Goal: Task Accomplishment & Management: Manage account settings

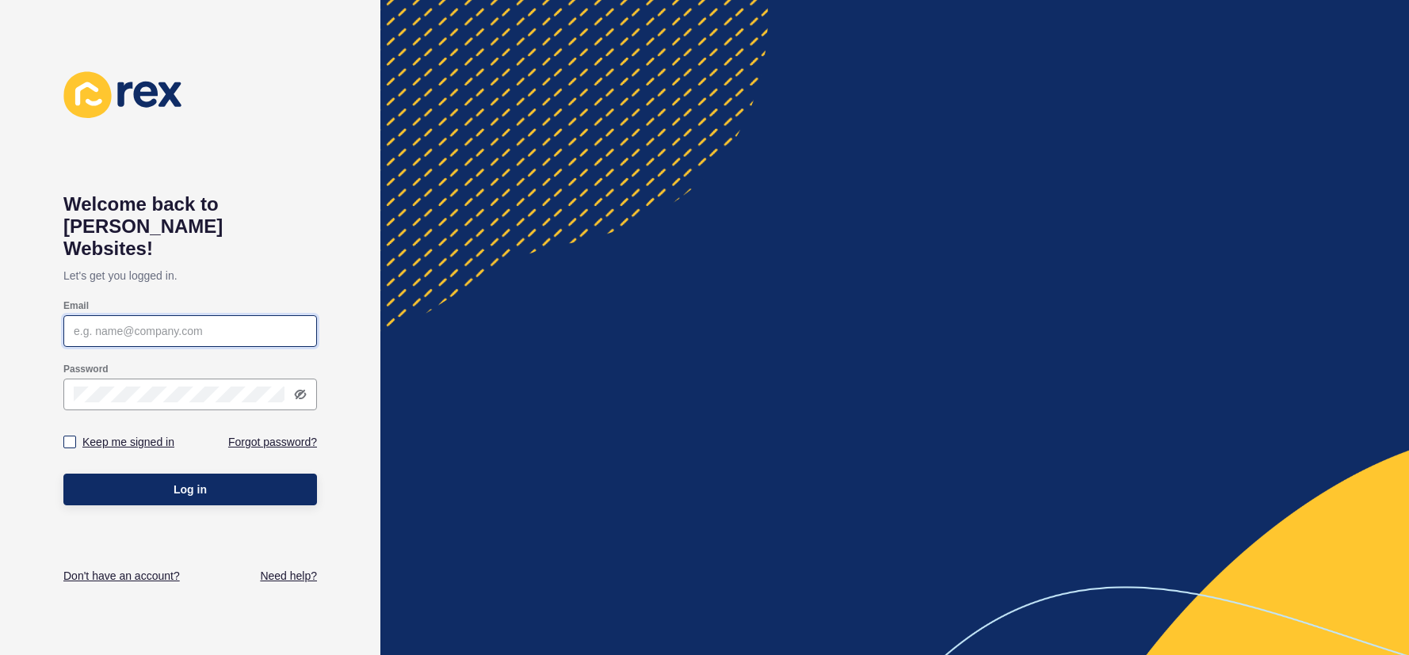
type input "[PERSON_NAME][EMAIL_ADDRESS][DOMAIN_NAME]"
click at [128, 434] on label "Keep me signed in" at bounding box center [128, 442] width 92 height 16
click at [77, 437] on input "Keep me signed in" at bounding box center [72, 442] width 10 height 10
checkbox input "true"
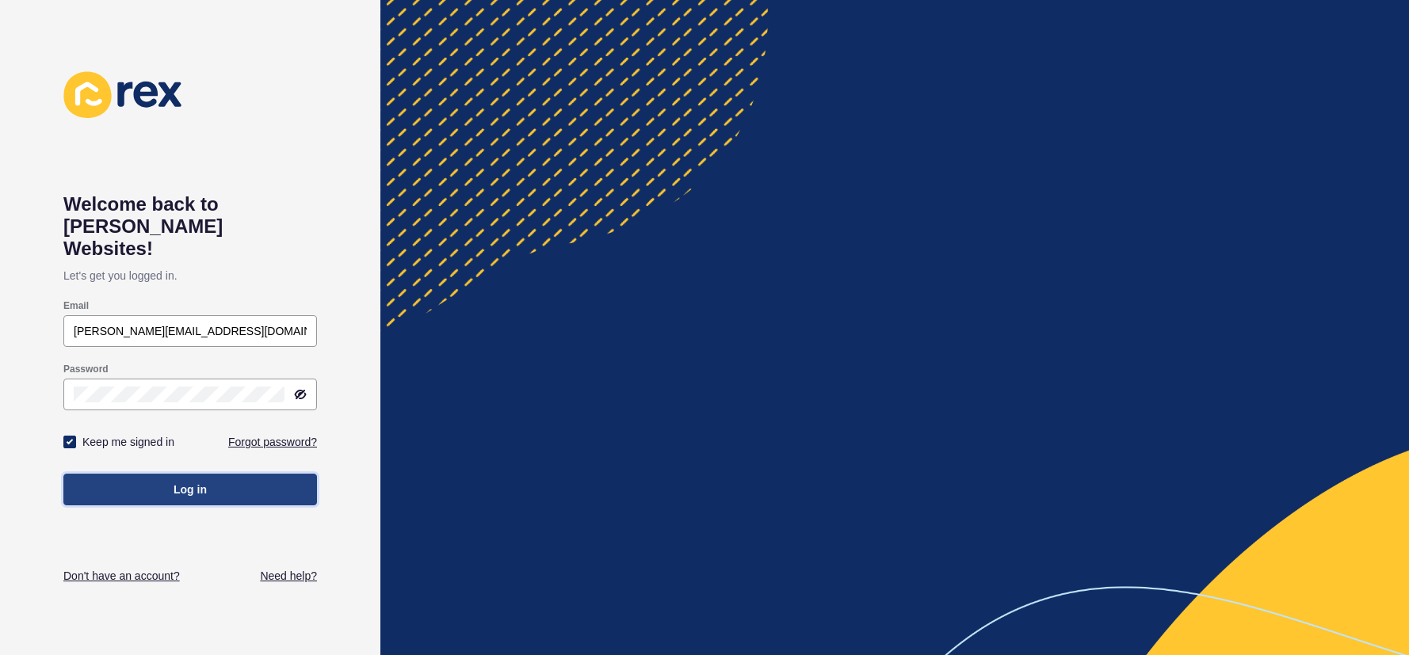
click at [162, 475] on button "Log in" at bounding box center [190, 490] width 254 height 32
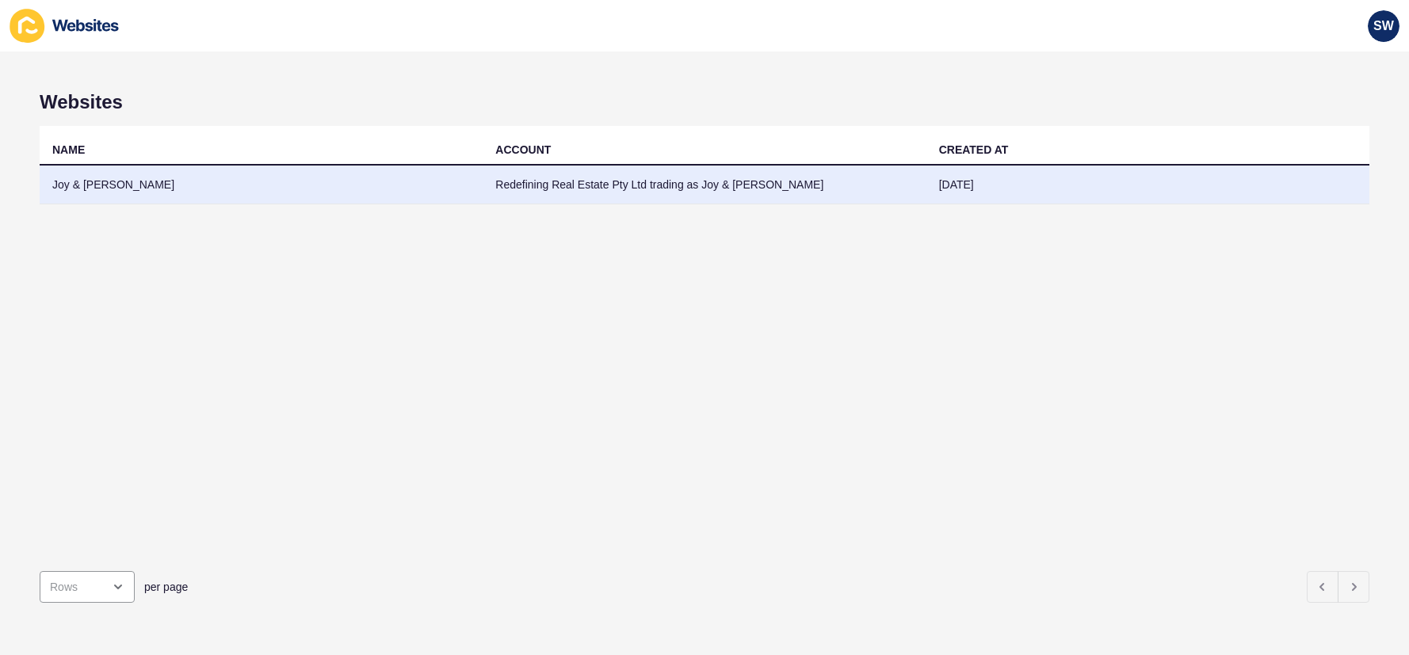
click at [140, 174] on td "Joy & [PERSON_NAME]" at bounding box center [261, 185] width 443 height 39
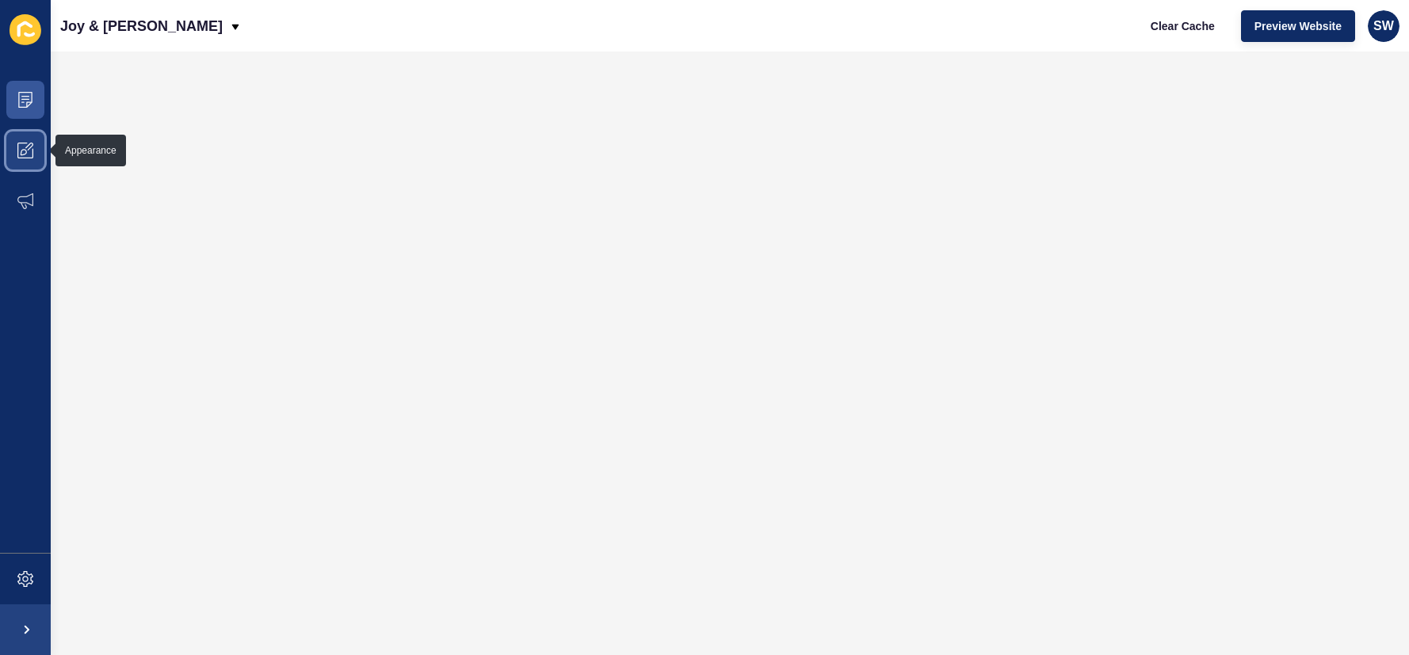
click at [29, 151] on icon at bounding box center [25, 151] width 16 height 16
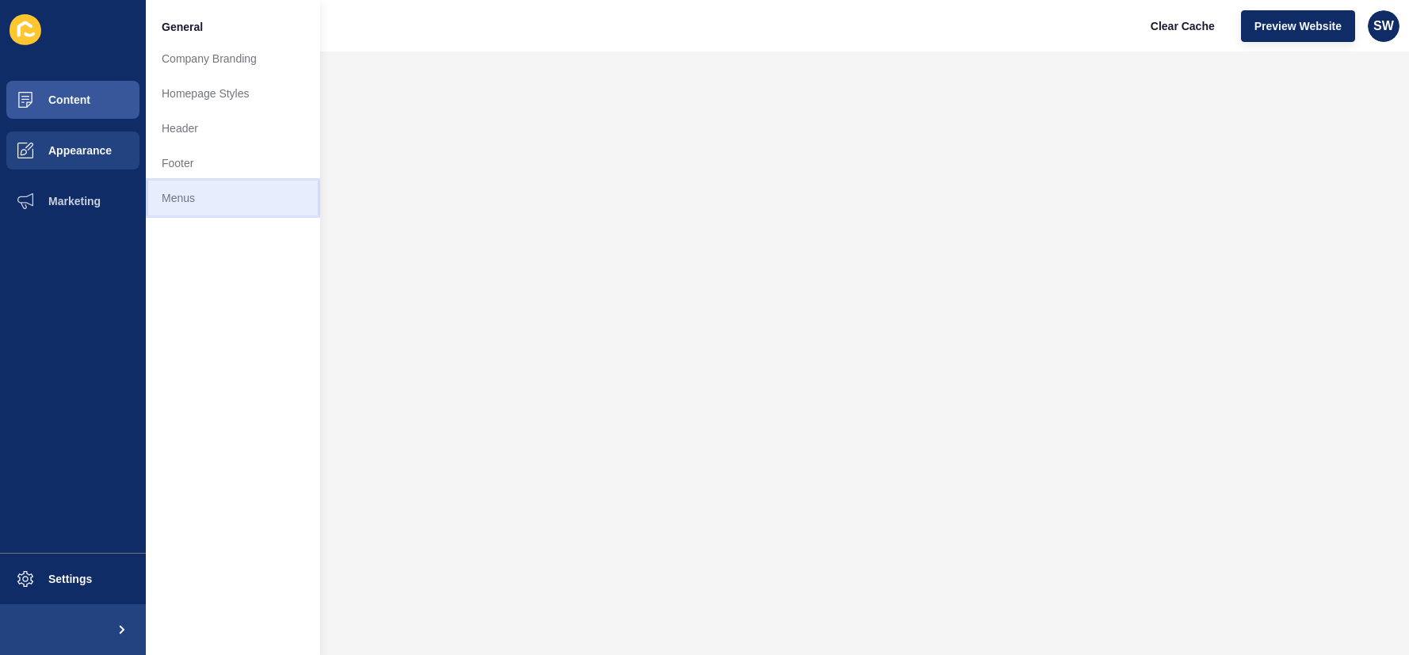
click at [203, 199] on link "Menus" at bounding box center [233, 198] width 174 height 35
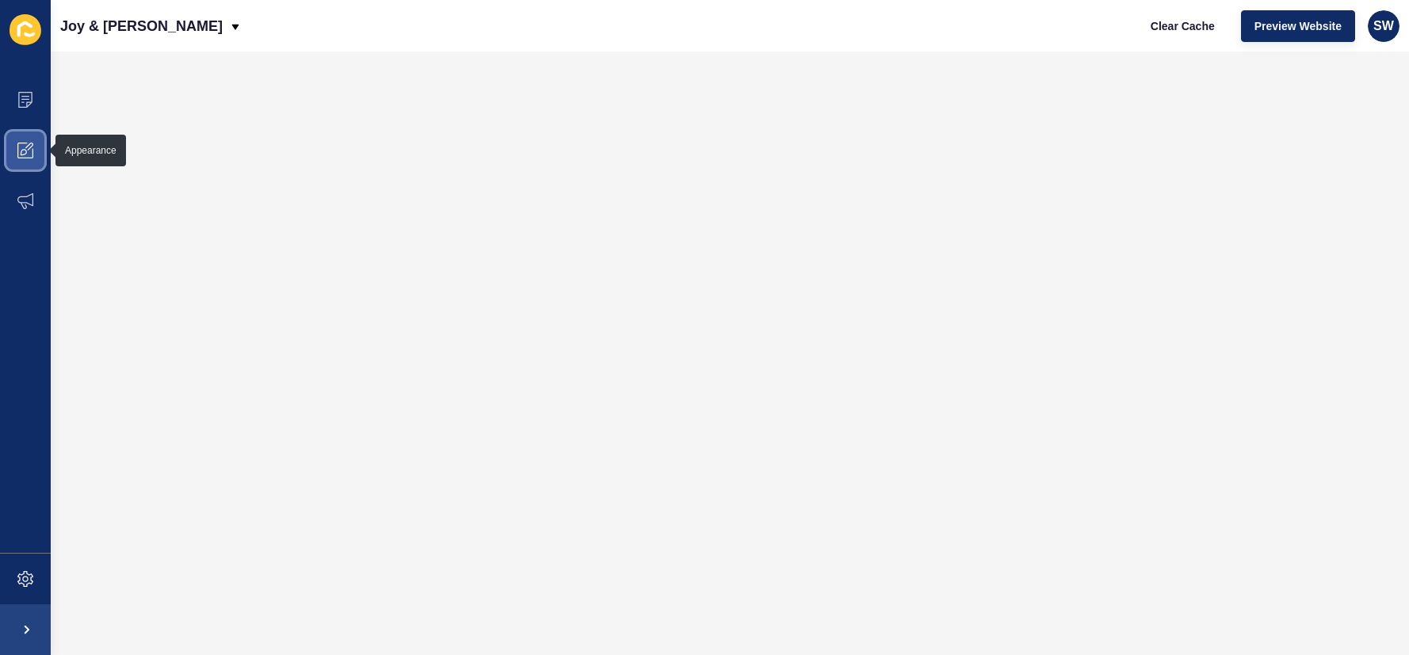
drag, startPoint x: 30, startPoint y: 151, endPoint x: 3, endPoint y: 14, distance: 139.7
click at [30, 151] on icon at bounding box center [25, 151] width 16 height 16
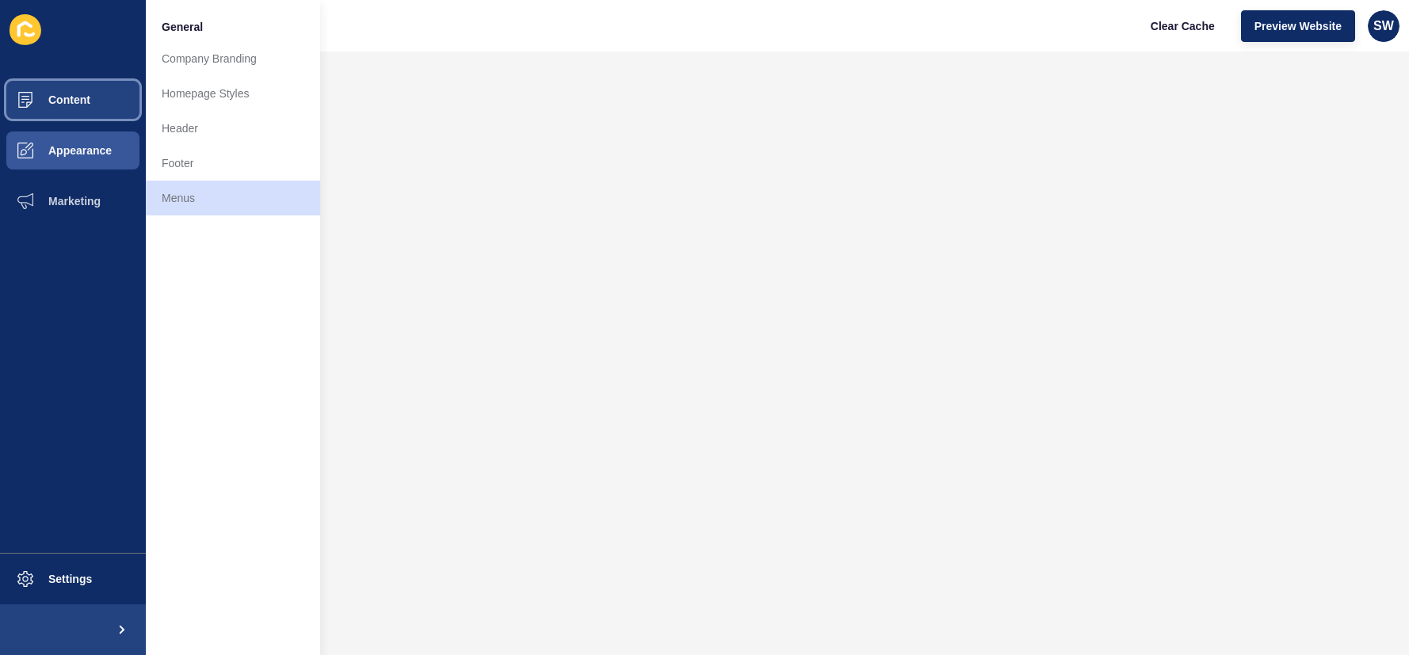
click at [29, 97] on span "Content" at bounding box center [44, 100] width 93 height 13
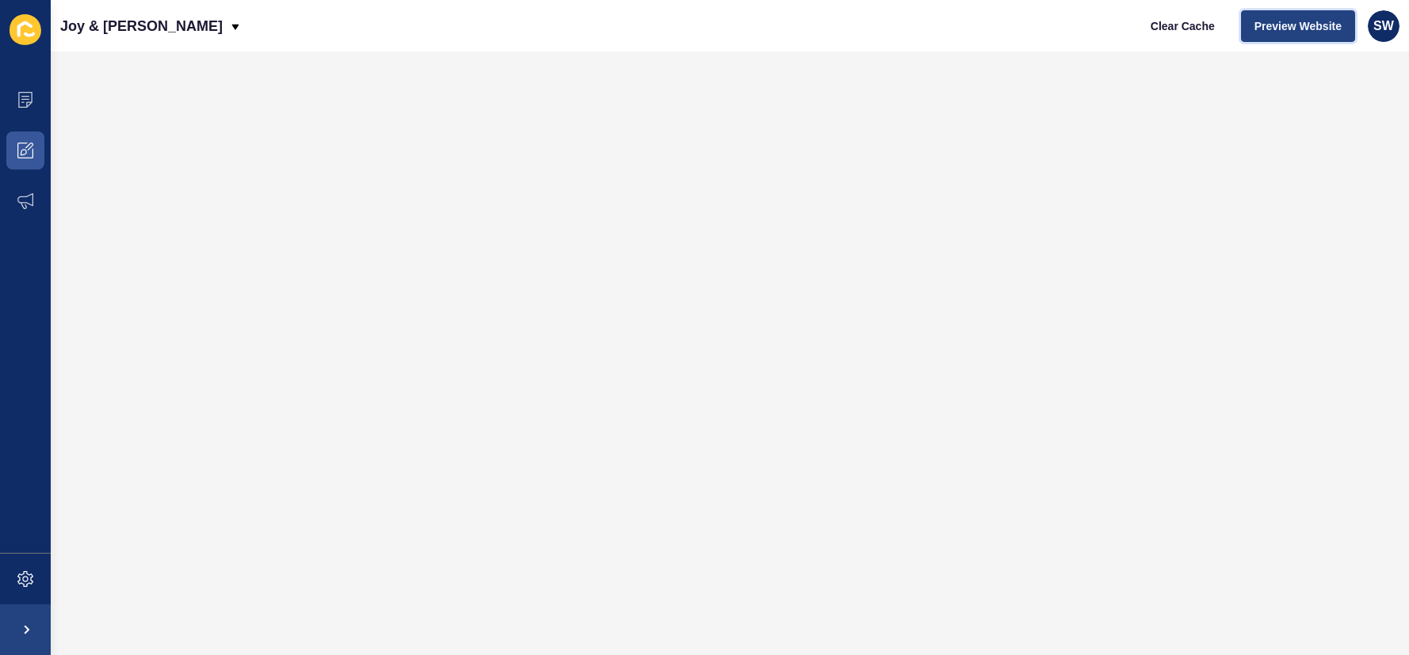
click at [1289, 25] on span "Preview Website" at bounding box center [1297, 26] width 87 height 16
click at [1303, 29] on span "Preview Website" at bounding box center [1297, 26] width 87 height 16
